Goal: Find specific page/section: Find specific page/section

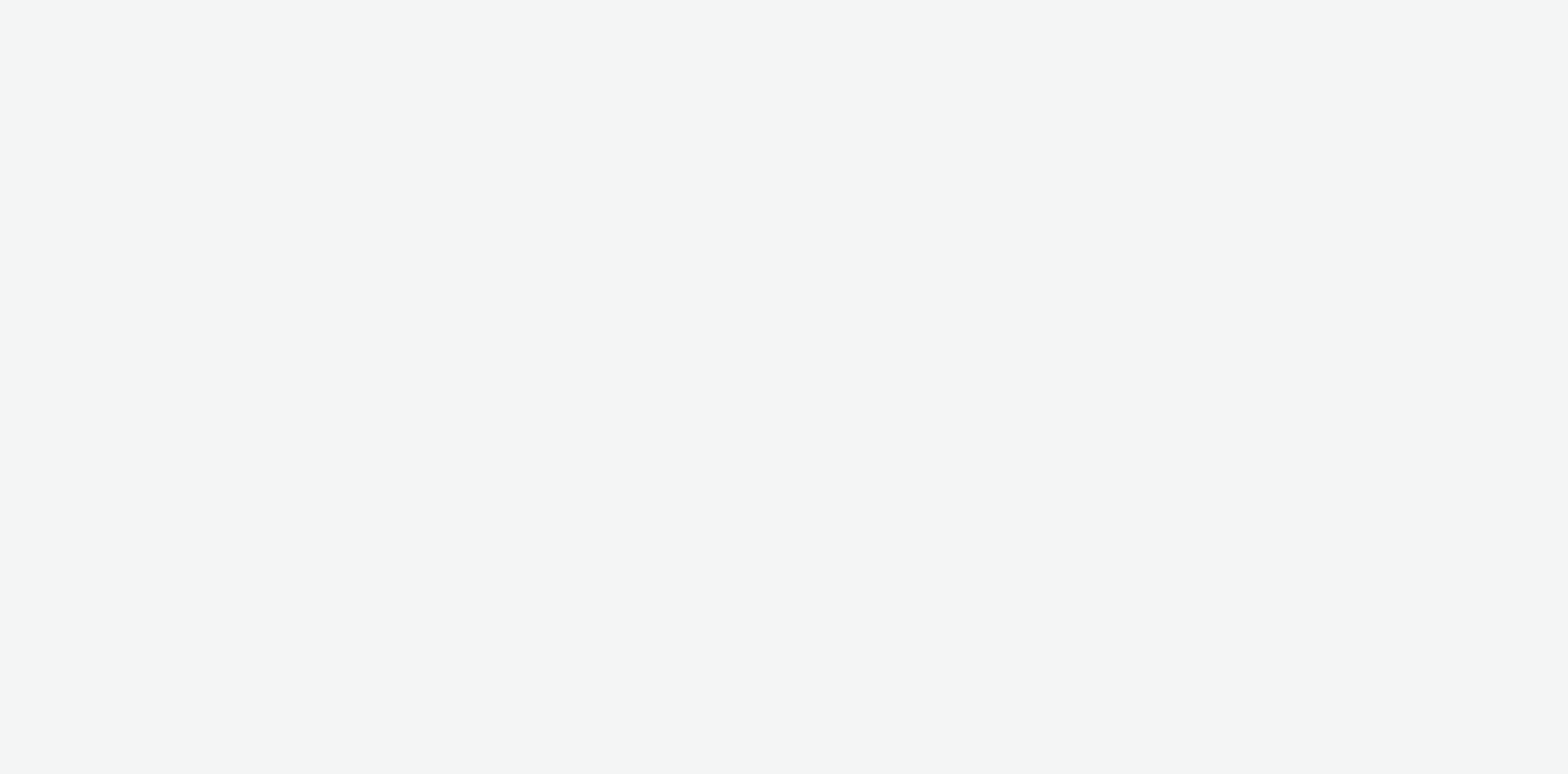
select select "76ad0396-c468-4d1d-af63-4d32e1bf98e8"
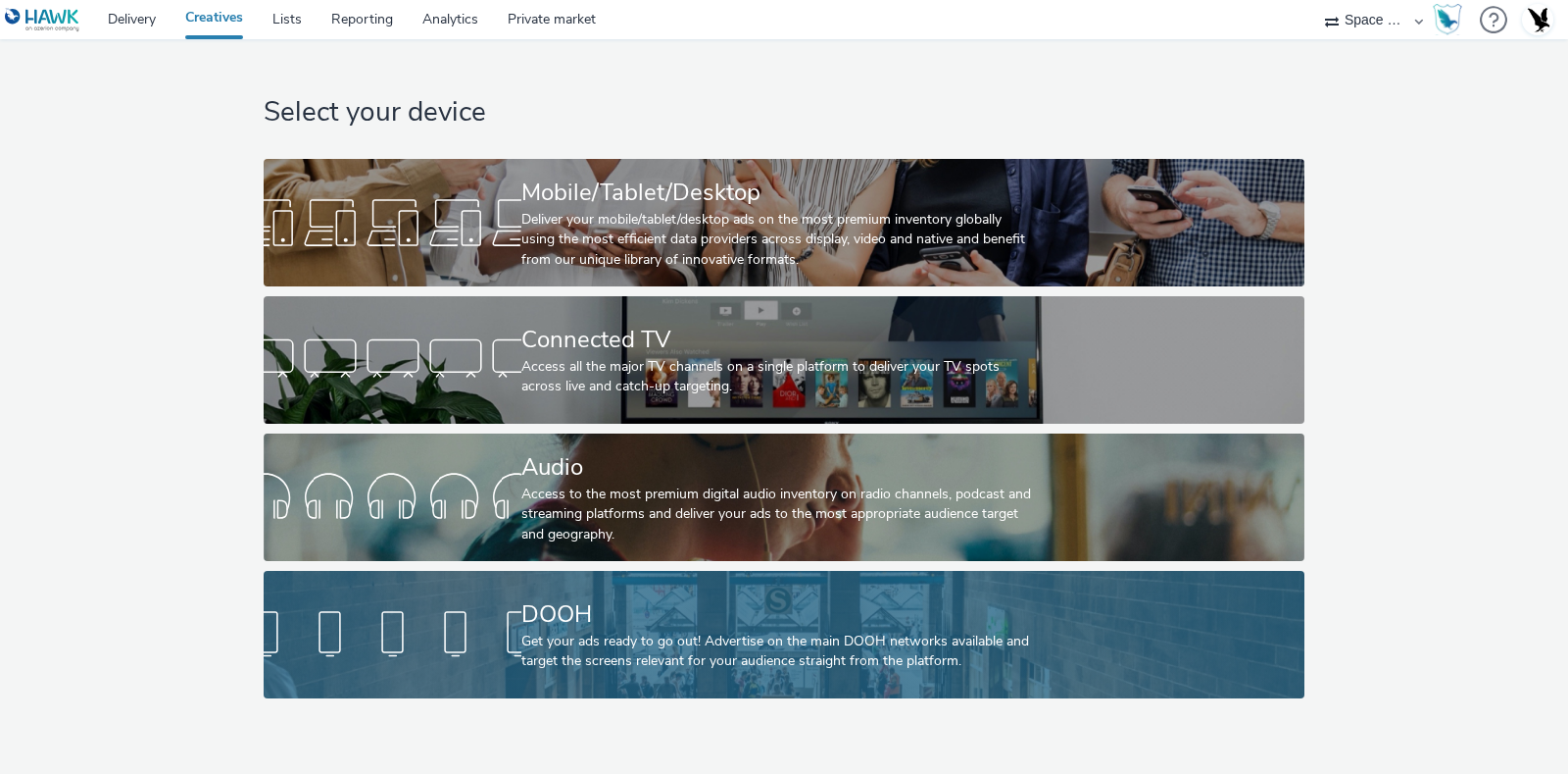
click at [705, 603] on div "DOOH" at bounding box center [779, 614] width 516 height 35
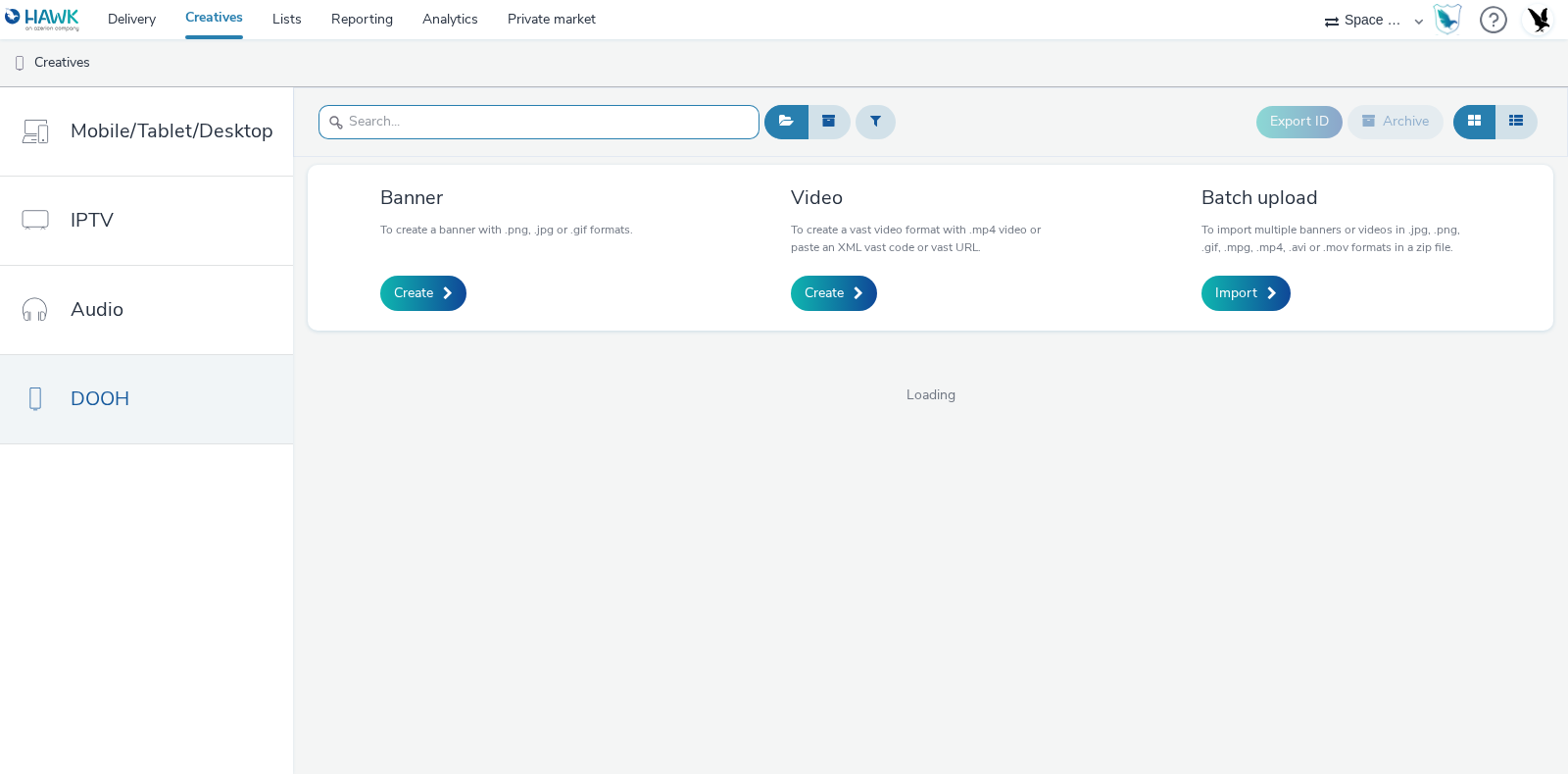
click at [478, 120] on input "text" at bounding box center [539, 122] width 441 height 35
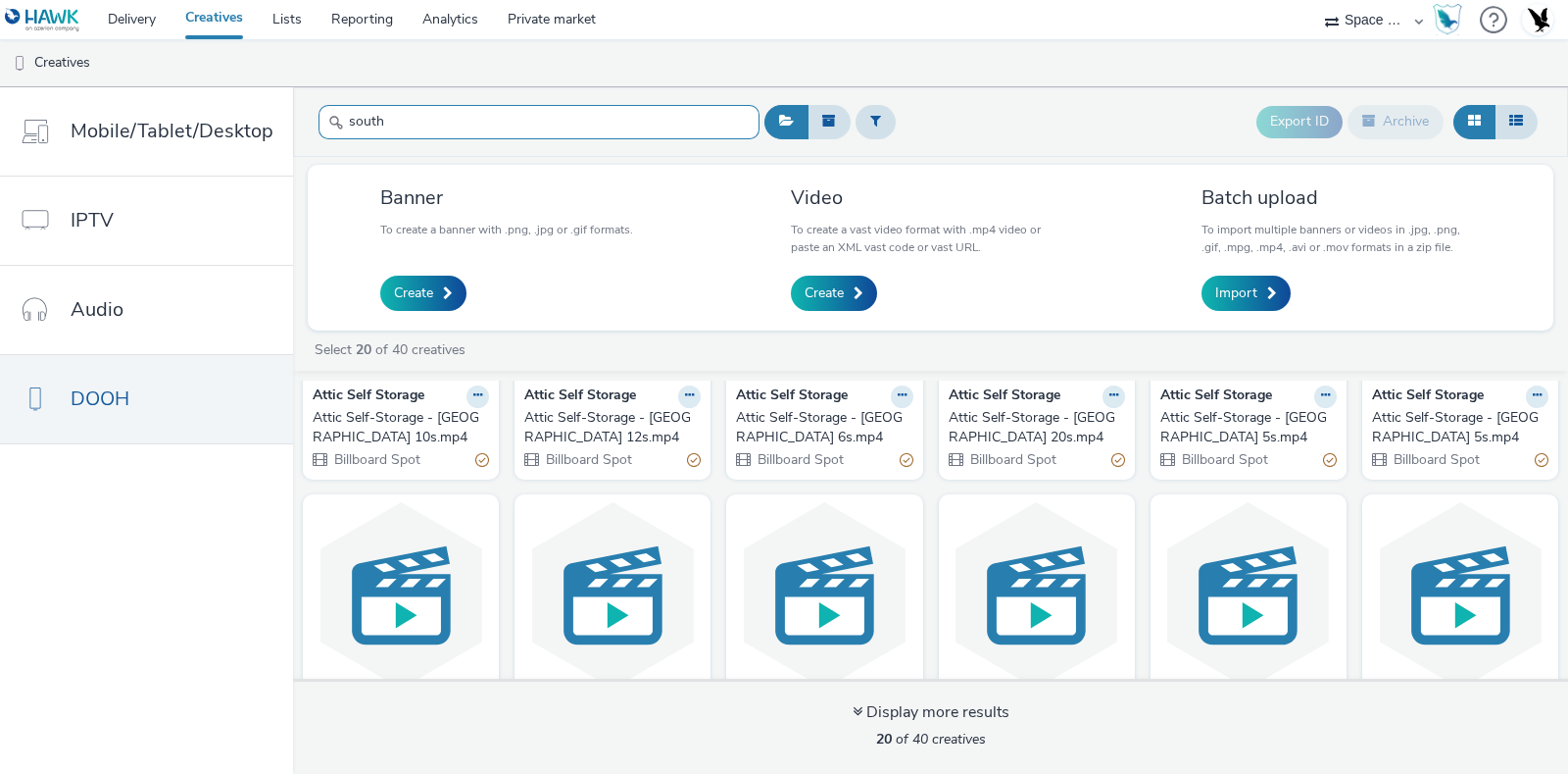
scroll to position [213, 0]
type input "south"
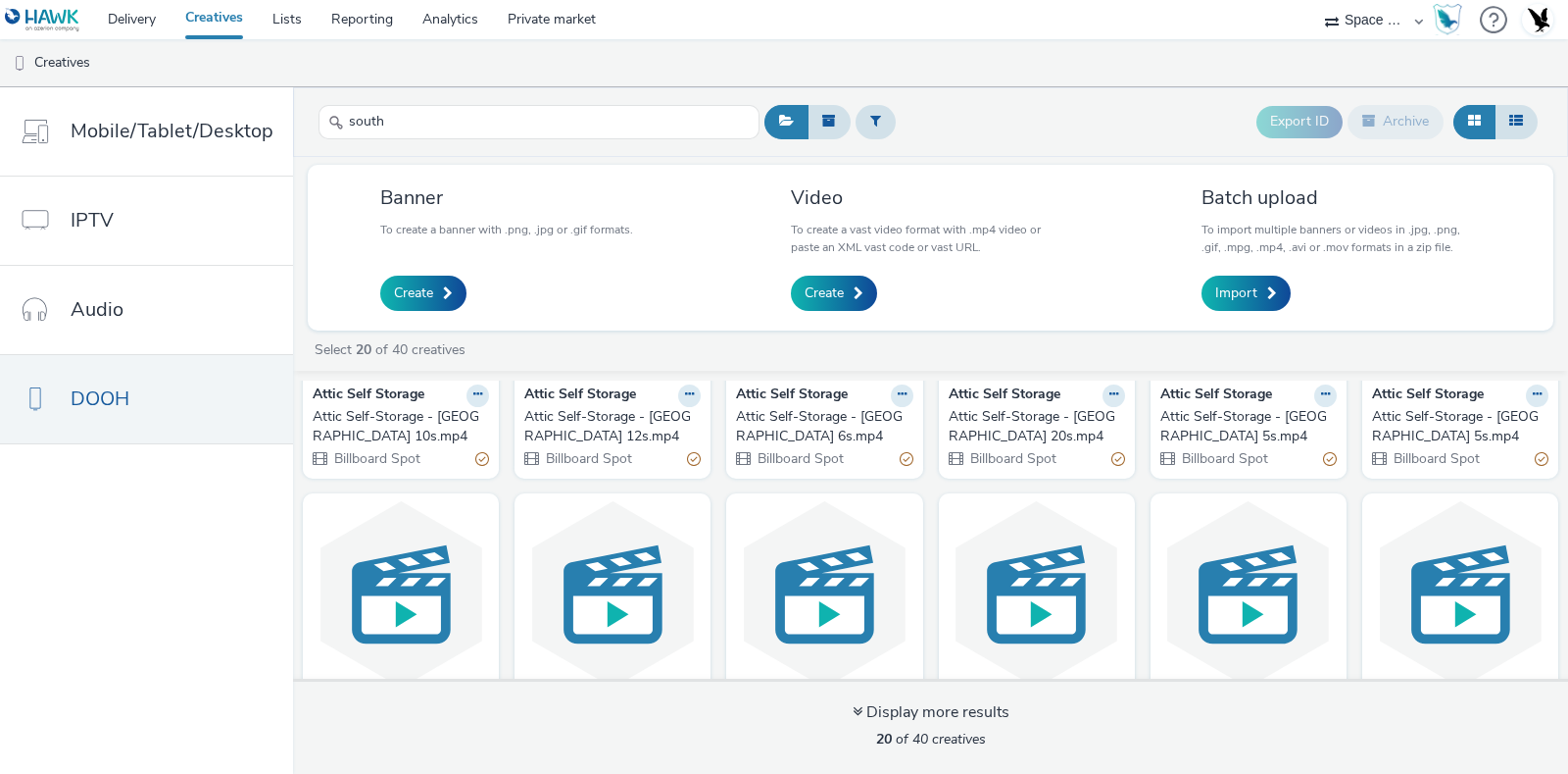
click at [621, 418] on div "Attic Self-Storage - New South Gate_Unit 12s.mp4" at bounding box center [608, 427] width 168 height 41
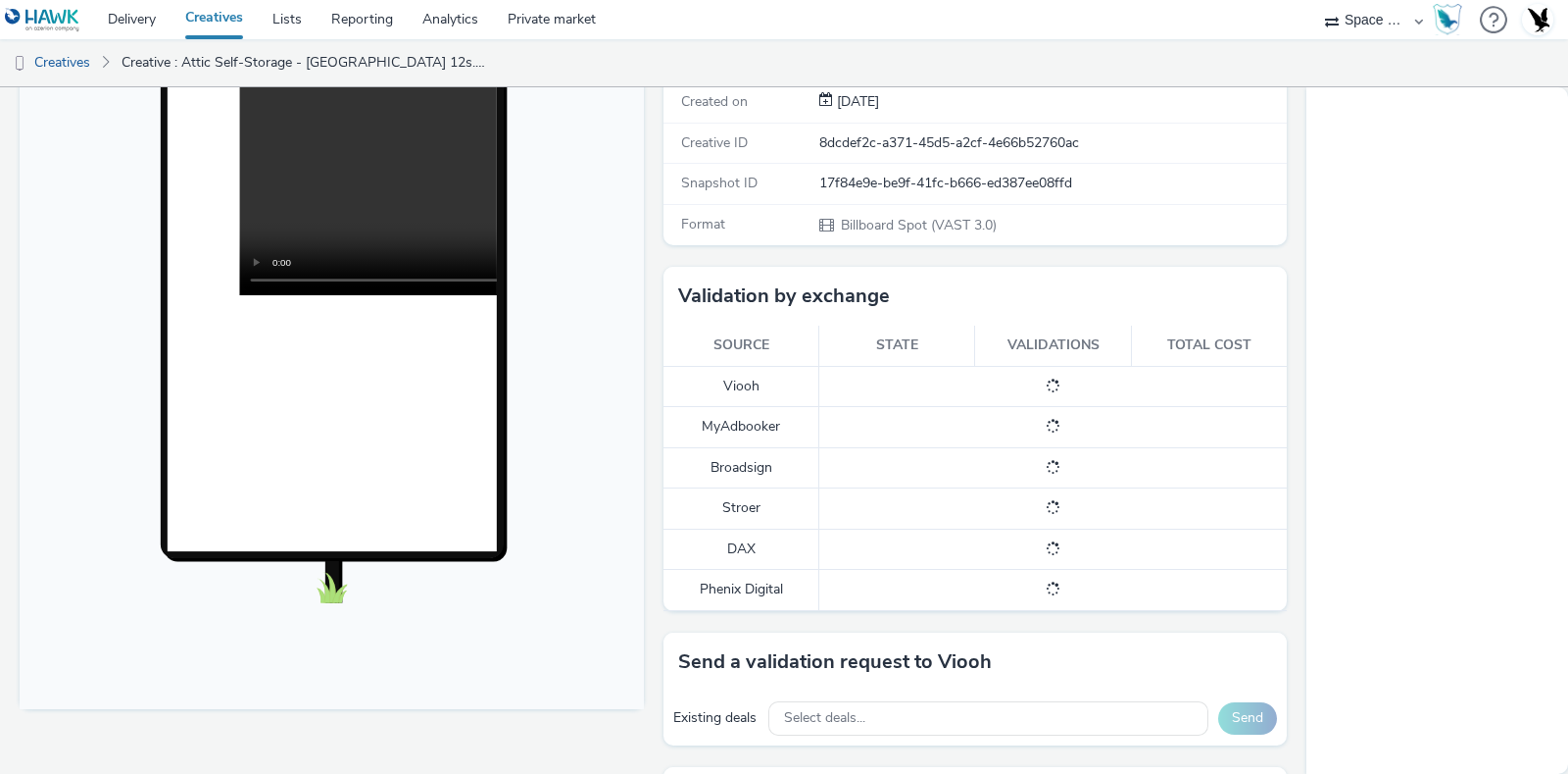
scroll to position [330, 0]
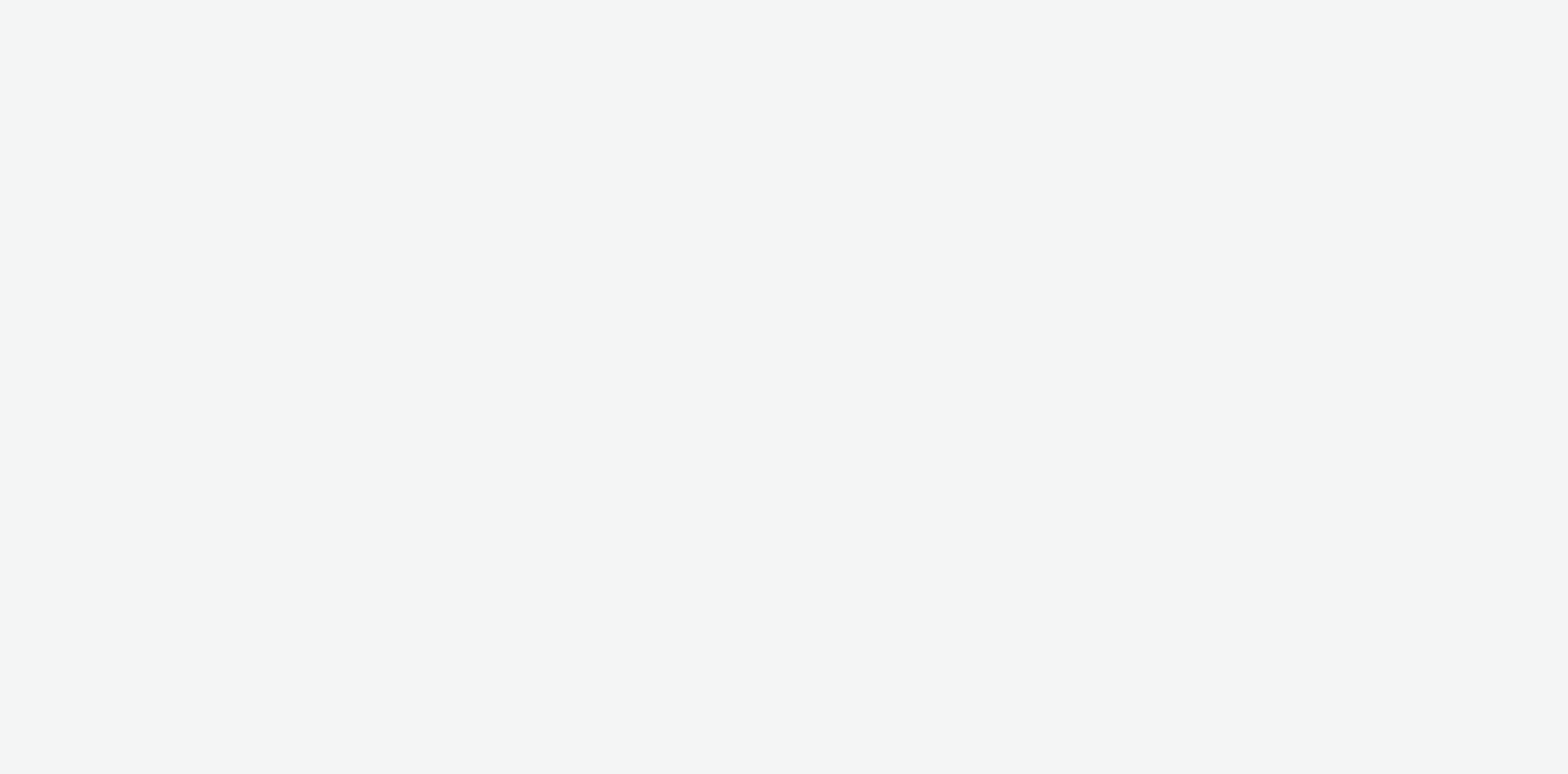
select select "76ad0396-c468-4d1d-af63-4d32e1bf98e8"
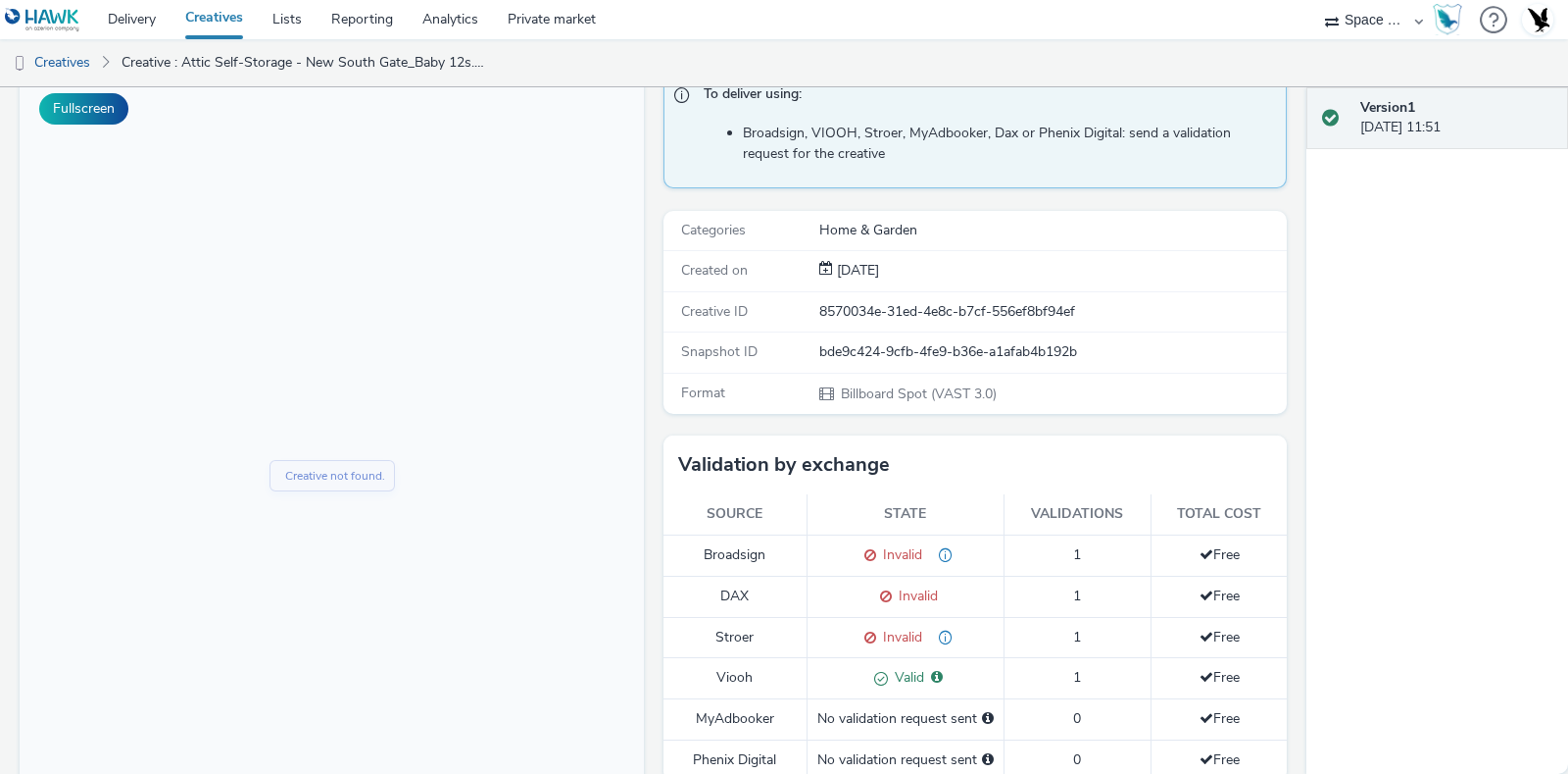
scroll to position [161, 0]
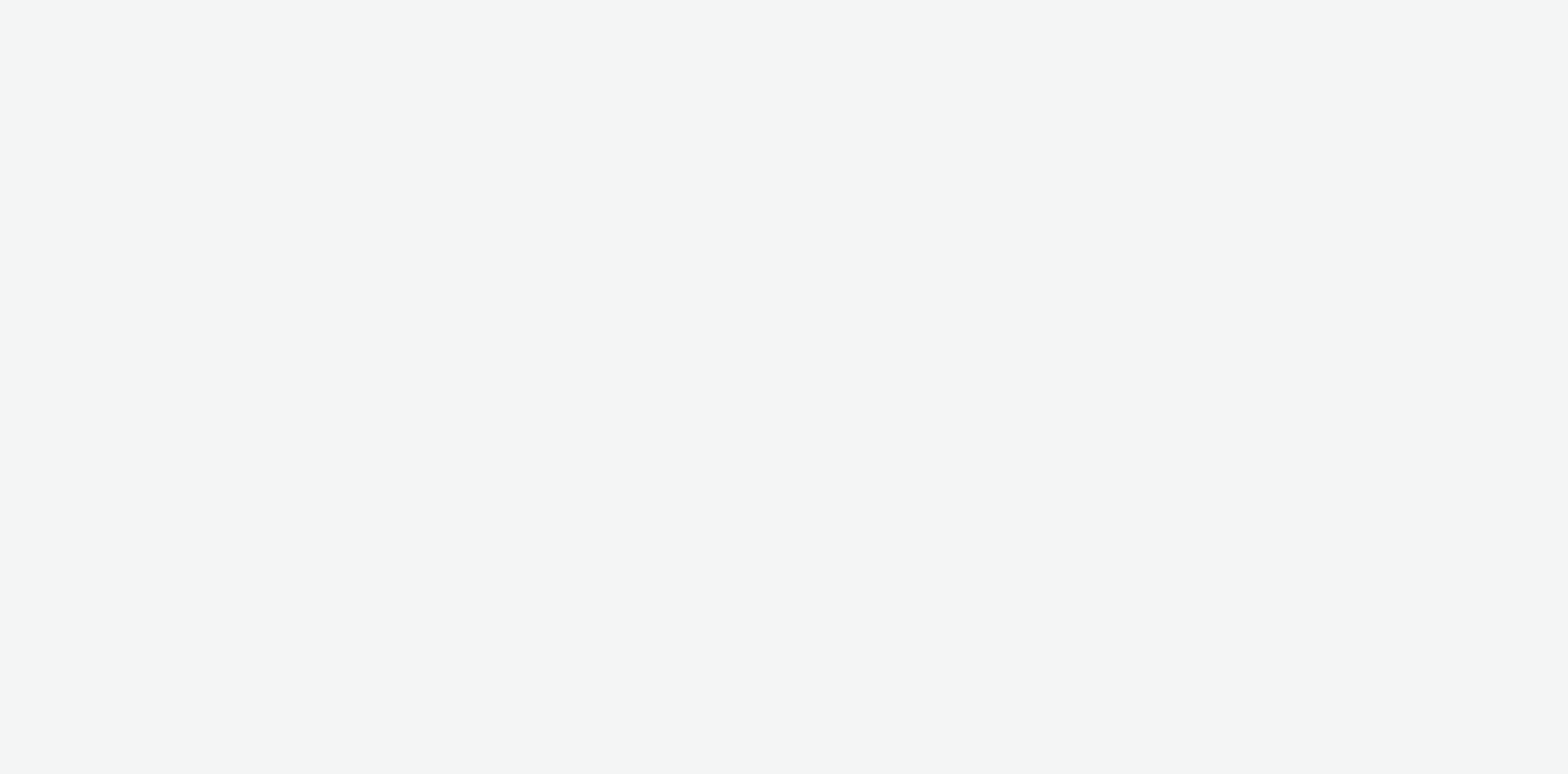
select select "76ad0396-c468-4d1d-af63-4d32e1bf98e8"
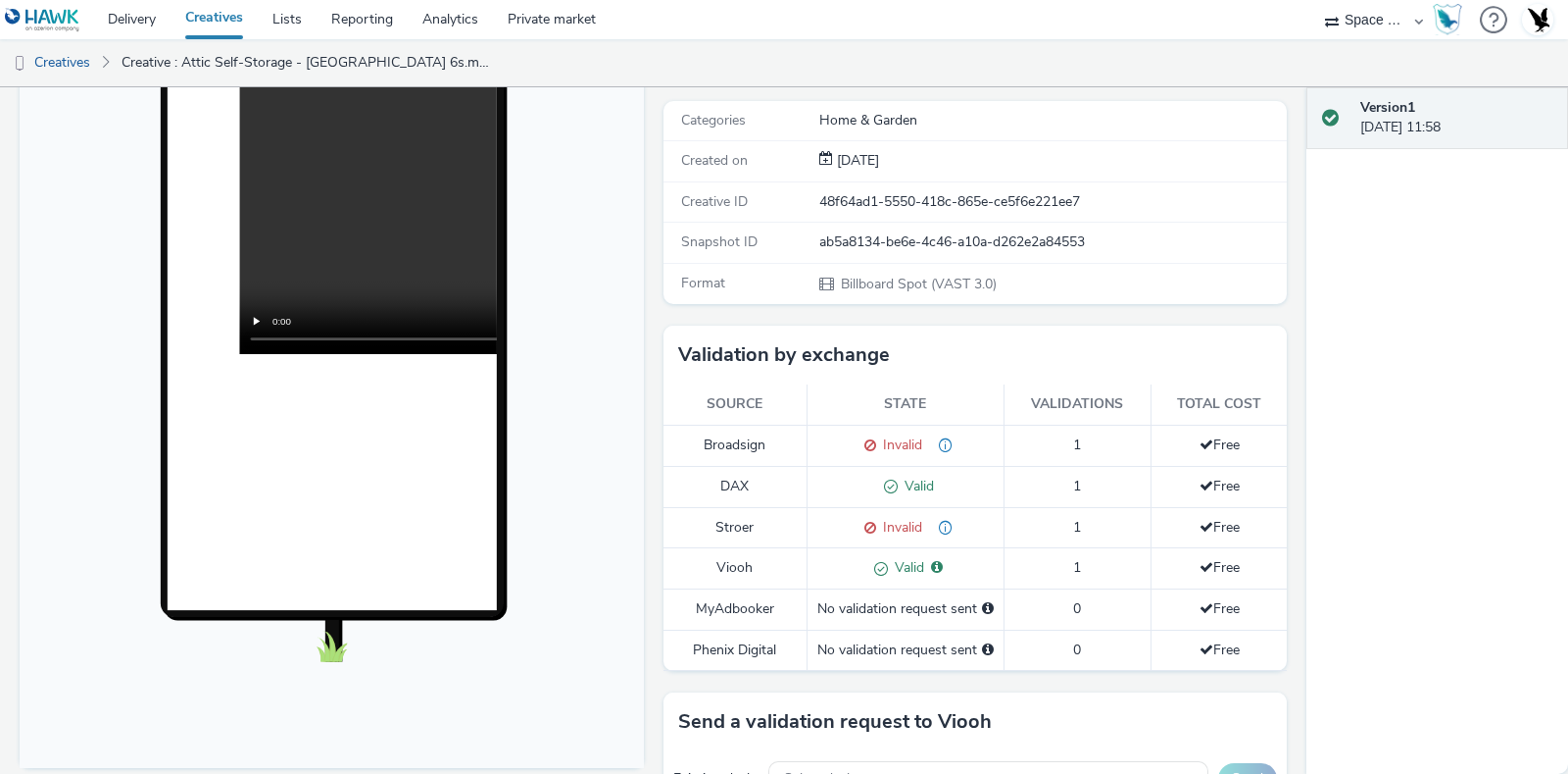
scroll to position [270, 0]
click at [155, 23] on link "Delivery" at bounding box center [132, 20] width 77 height 40
